Goal: Information Seeking & Learning: Learn about a topic

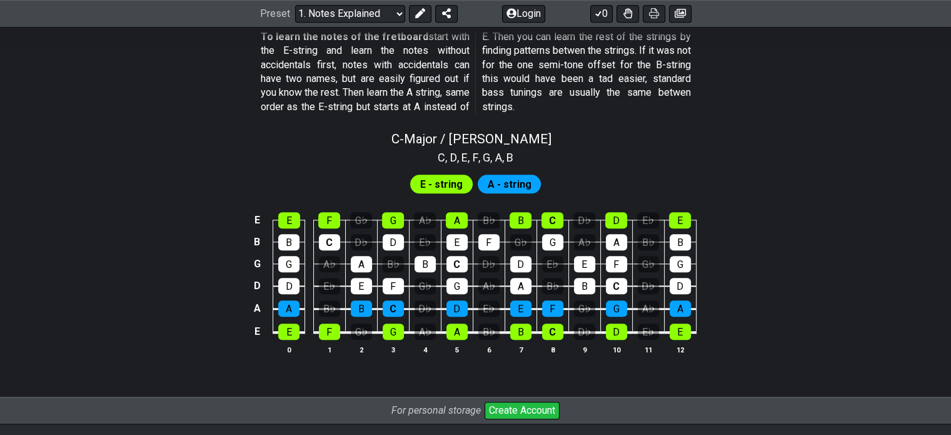
scroll to position [1161, 0]
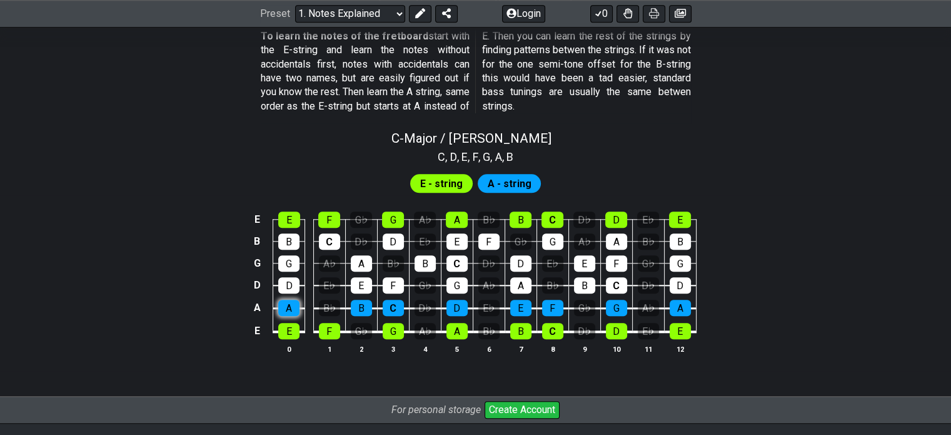
click at [281, 306] on div "A" at bounding box center [288, 307] width 21 height 16
click at [287, 304] on div "A" at bounding box center [288, 307] width 21 height 16
click at [328, 302] on div "B♭" at bounding box center [329, 307] width 21 height 16
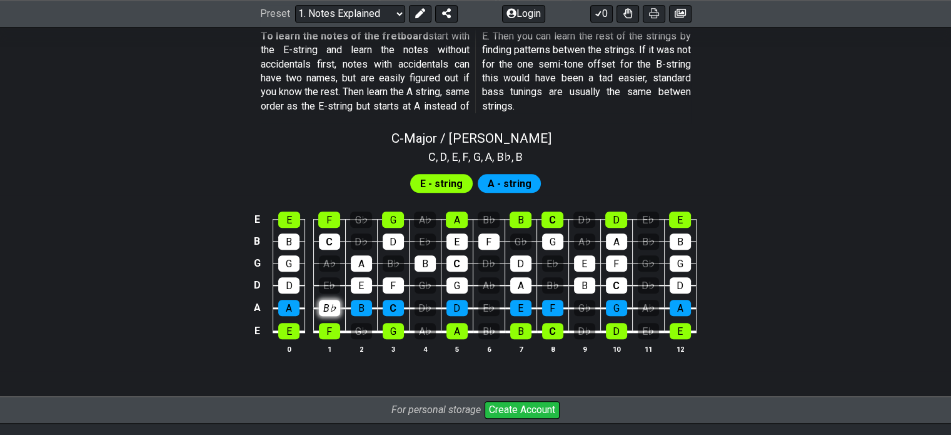
click at [328, 302] on div "B♭" at bounding box center [329, 307] width 21 height 16
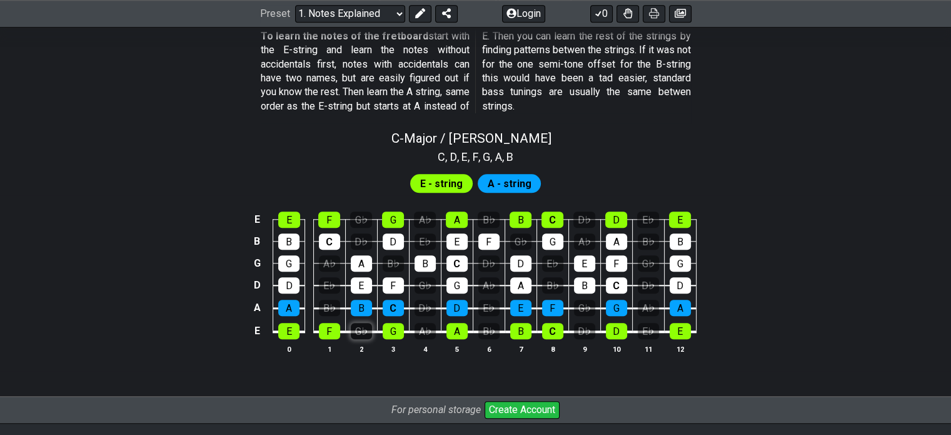
click at [364, 334] on div "G♭" at bounding box center [361, 331] width 21 height 16
click at [555, 324] on div "C" at bounding box center [552, 331] width 21 height 16
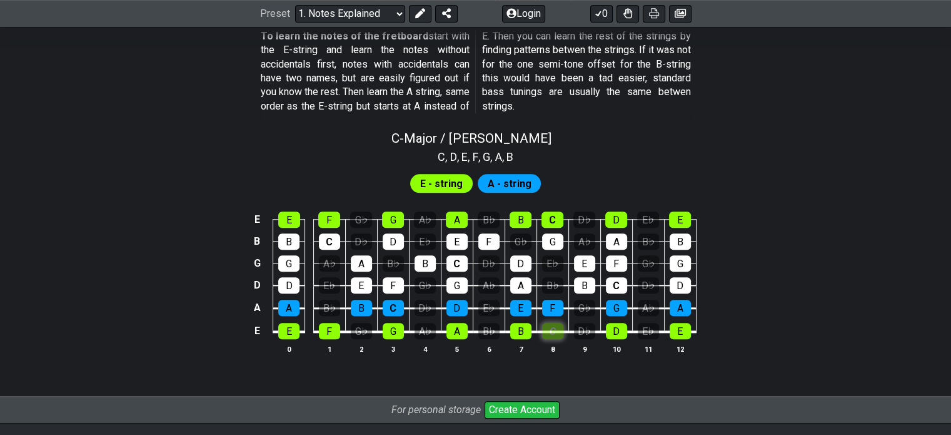
click at [555, 324] on div "C" at bounding box center [552, 331] width 21 height 16
click at [336, 16] on select "Welcome to #fretflip! Initial Preset Custom Preset Minor Pentatonic Major Penta…" at bounding box center [350, 14] width 110 height 18
click at [295, 5] on select "Welcome to #fretflip! Initial Preset Custom Preset Minor Pentatonic Major Penta…" at bounding box center [350, 14] width 110 height 18
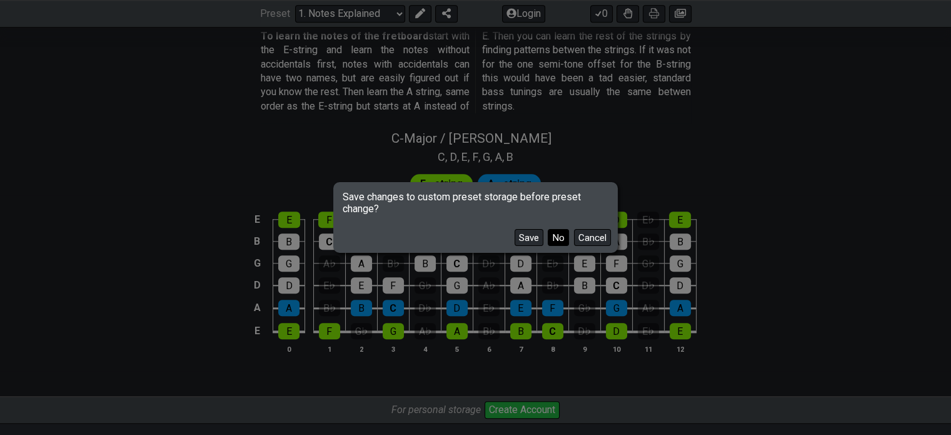
click at [551, 238] on button "No" at bounding box center [558, 237] width 21 height 17
select select "/scale-degrees-and-intervals"
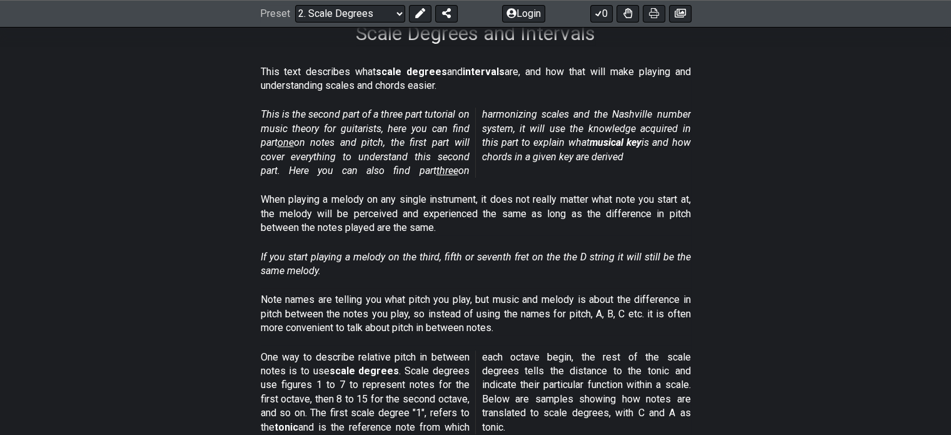
scroll to position [223, 0]
